Goal: Transaction & Acquisition: Download file/media

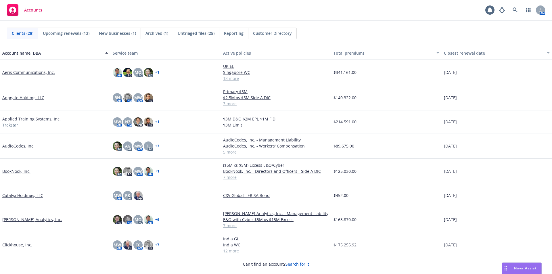
click at [24, 220] on link "[PERSON_NAME] Analytics, Inc." at bounding box center [32, 220] width 60 height 6
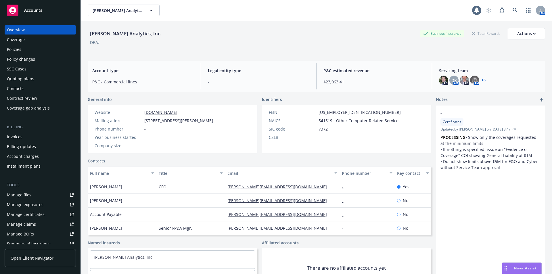
click at [22, 48] on div "Policies" at bounding box center [40, 49] width 67 height 9
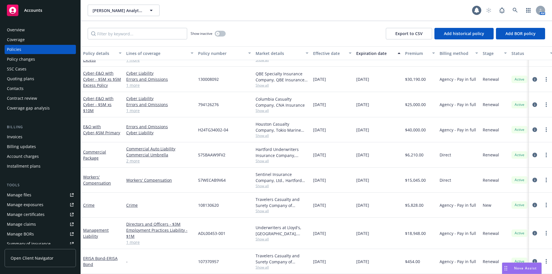
scroll to position [23, 0]
click at [91, 202] on link "Crime" at bounding box center [89, 204] width 12 height 5
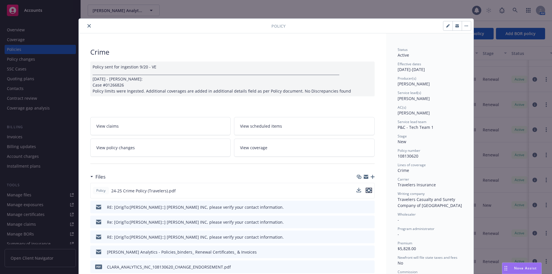
click at [366, 191] on icon "preview file" at bounding box center [368, 190] width 5 height 4
click at [88, 27] on icon "close" at bounding box center [88, 25] width 3 height 3
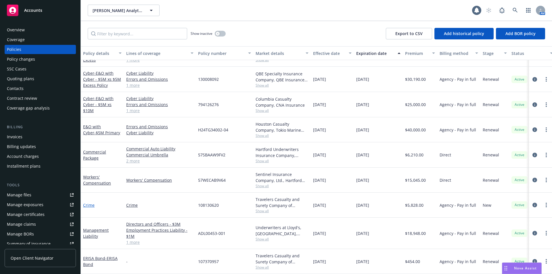
click at [88, 202] on link "Crime" at bounding box center [89, 204] width 12 height 5
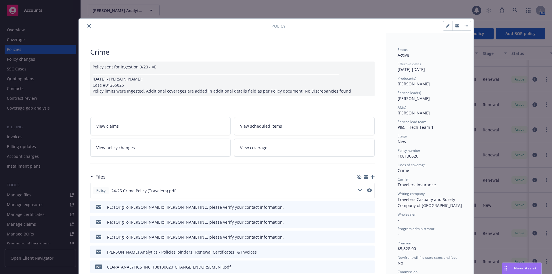
click at [353, 190] on div "Policy 24-25 Crime Policy (Travelers).pdf" at bounding box center [232, 191] width 284 height 16
click at [358, 191] on icon "download file" at bounding box center [359, 189] width 4 height 3
